Goal: Information Seeking & Learning: Learn about a topic

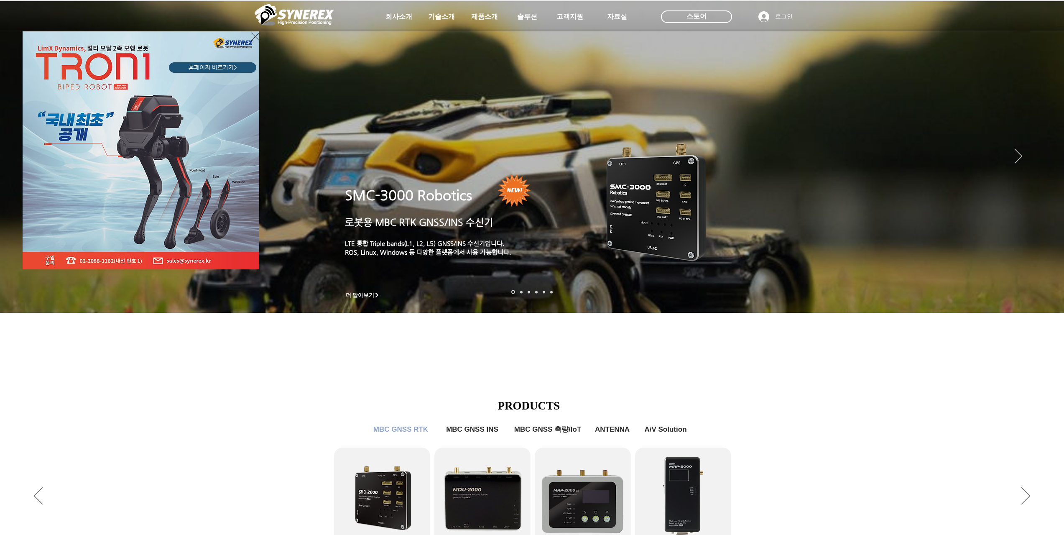
click at [873, 434] on div "LimX Dinamics" at bounding box center [532, 267] width 1064 height 535
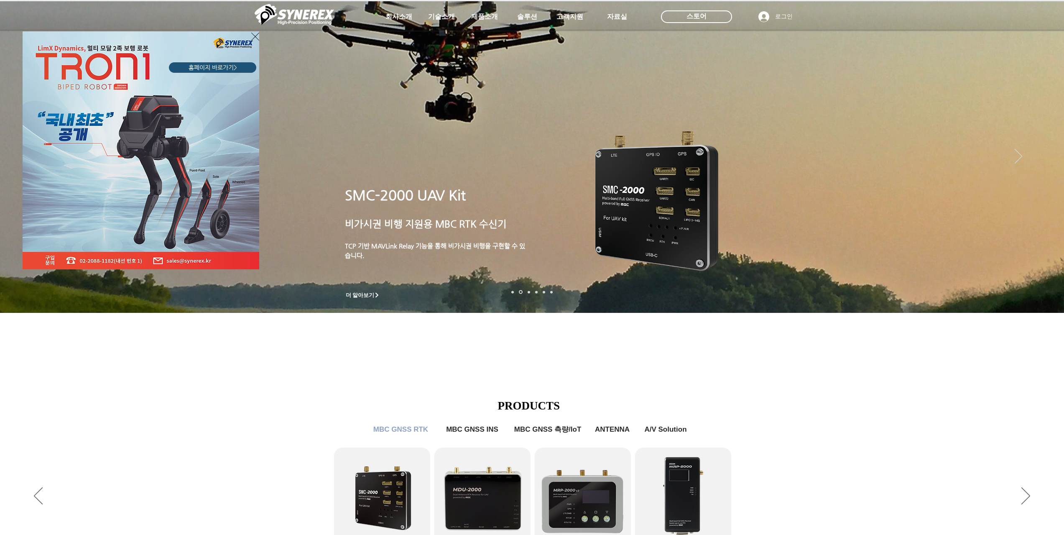
click at [491, 13] on div "LimX Dinamics" at bounding box center [532, 267] width 1064 height 535
click at [254, 39] on icon "사이트로 돌아가기" at bounding box center [255, 36] width 8 height 10
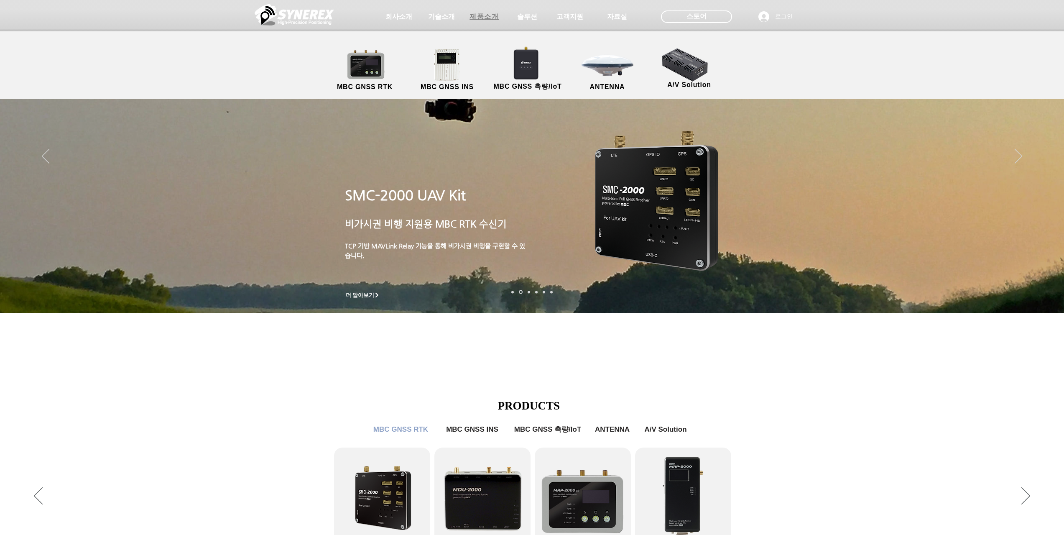
click at [484, 17] on span "제품소개" at bounding box center [483, 17] width 29 height 9
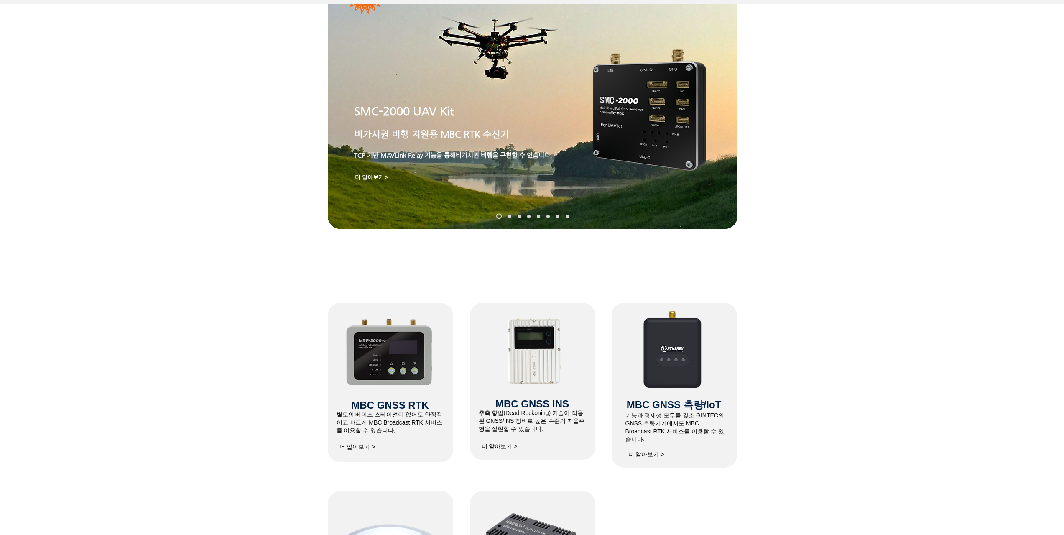
scroll to position [251, 0]
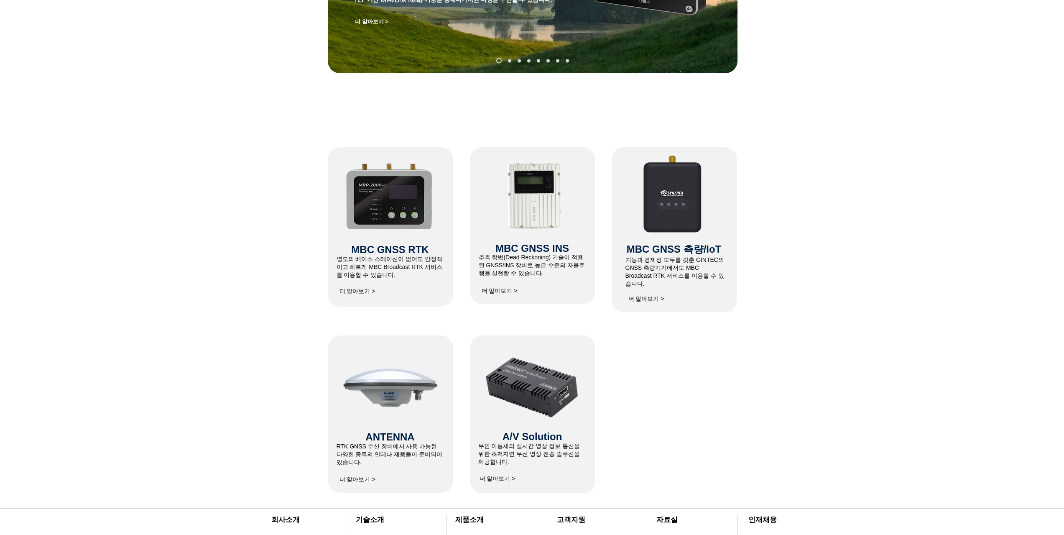
click at [358, 289] on span "더 알아보기 >" at bounding box center [357, 292] width 36 height 8
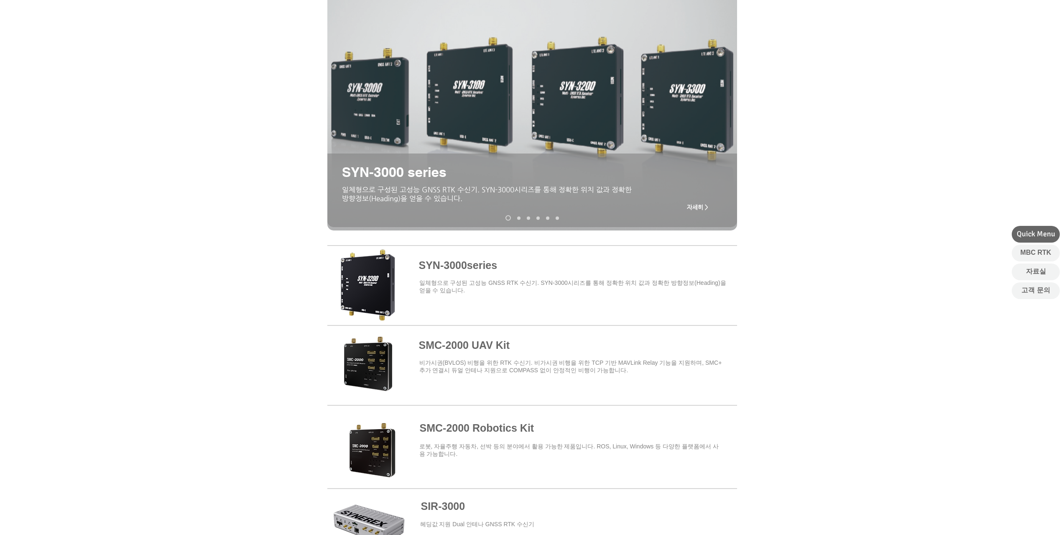
scroll to position [125, 0]
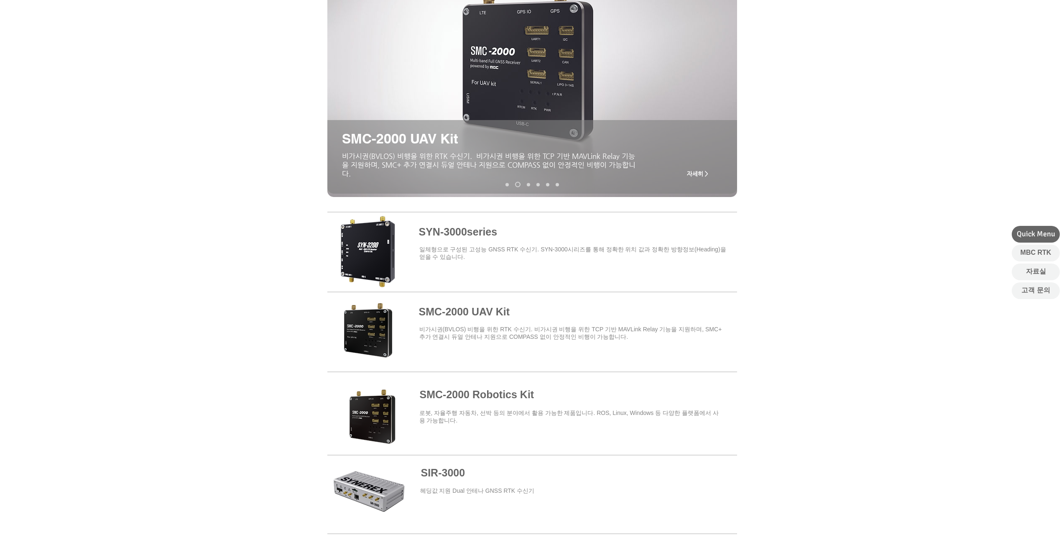
click at [463, 248] on span at bounding box center [532, 250] width 410 height 73
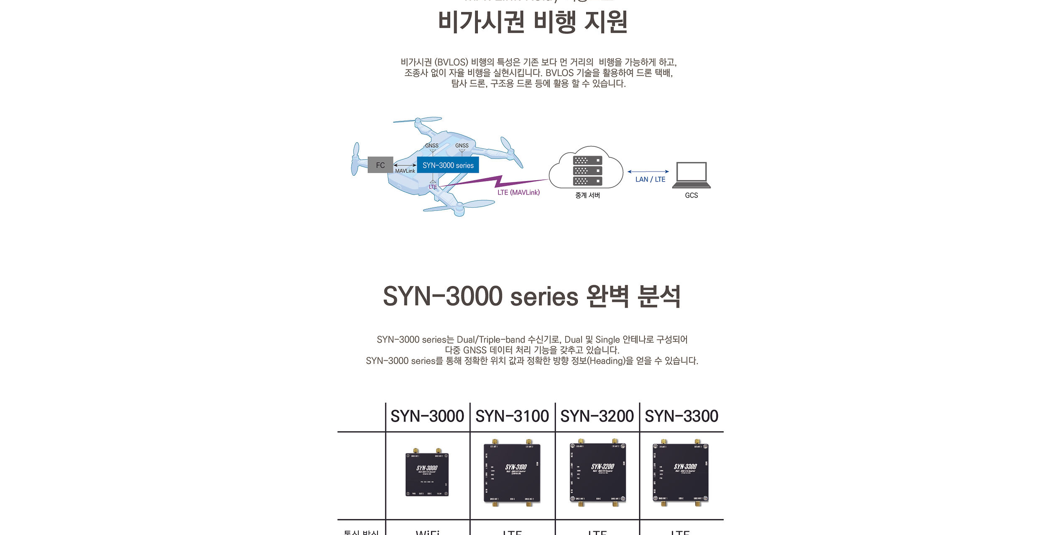
scroll to position [1087, 0]
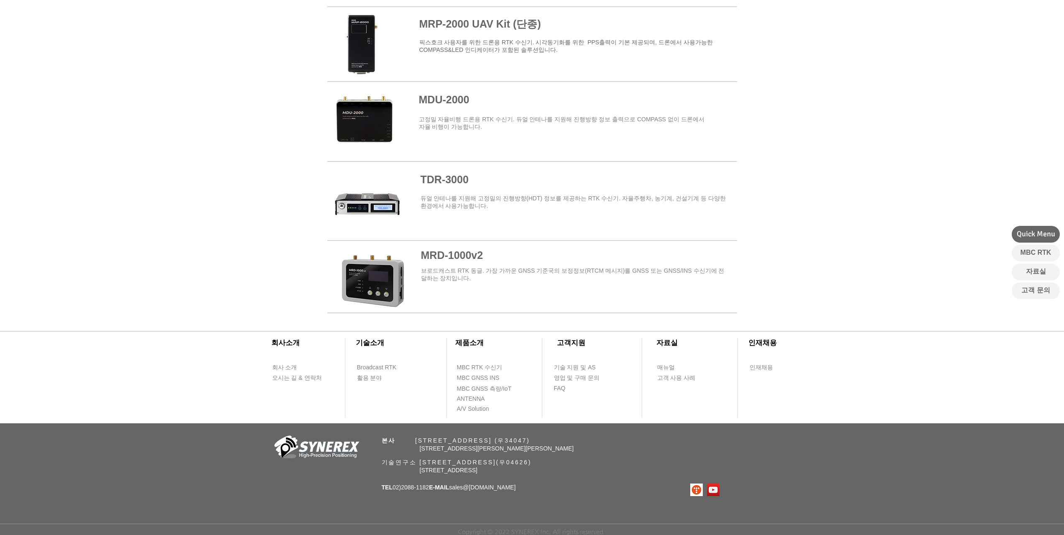
scroll to position [125, 0]
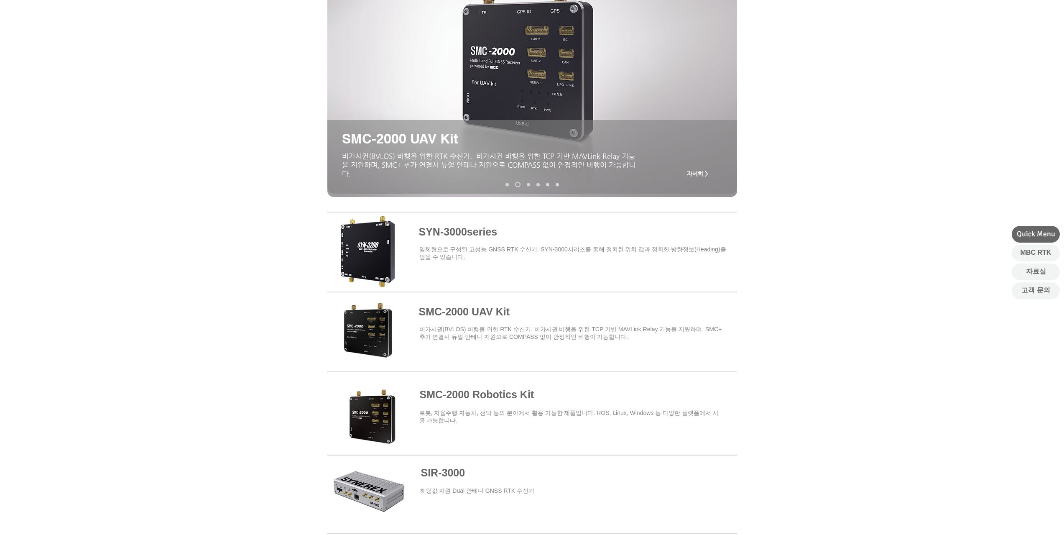
click at [482, 311] on span at bounding box center [532, 329] width 410 height 73
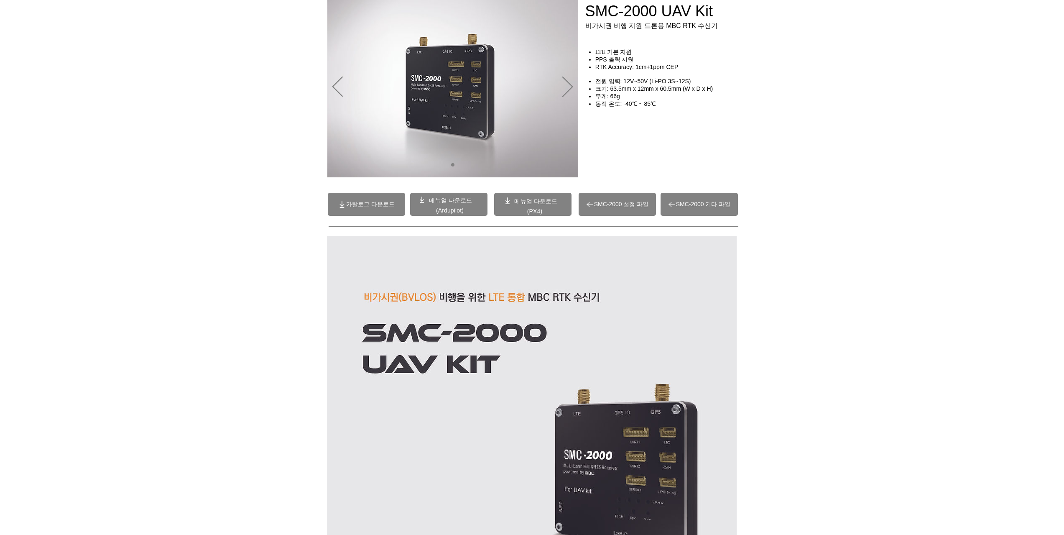
scroll to position [84, 0]
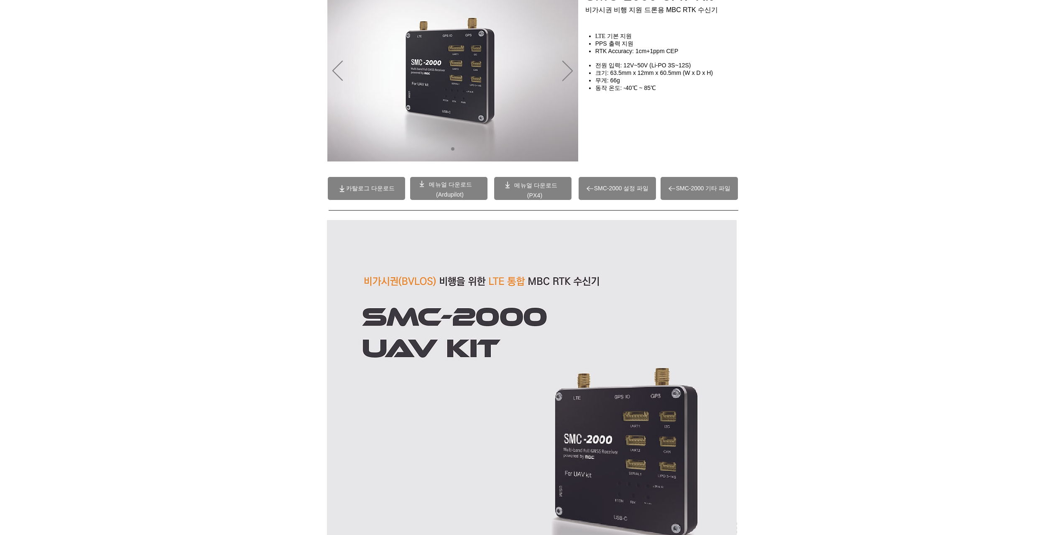
click at [701, 186] on span "SMC-2000 기타 파일" at bounding box center [703, 189] width 55 height 8
click at [650, 187] on span "SMC-2000 설정 파일" at bounding box center [616, 188] width 77 height 23
click at [453, 191] on span "(Ardupilot)" at bounding box center [450, 194] width 28 height 7
